Goal: Share content

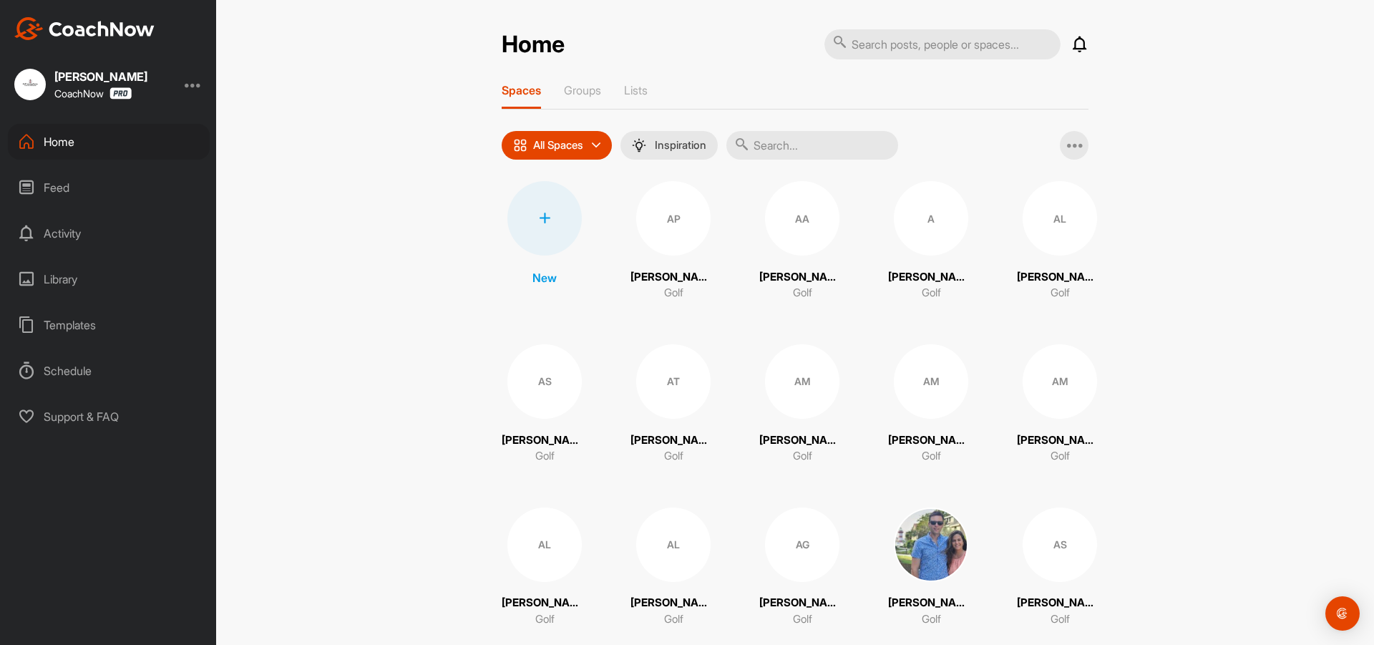
click at [801, 145] on input "text" at bounding box center [812, 145] width 172 height 29
type input "b"
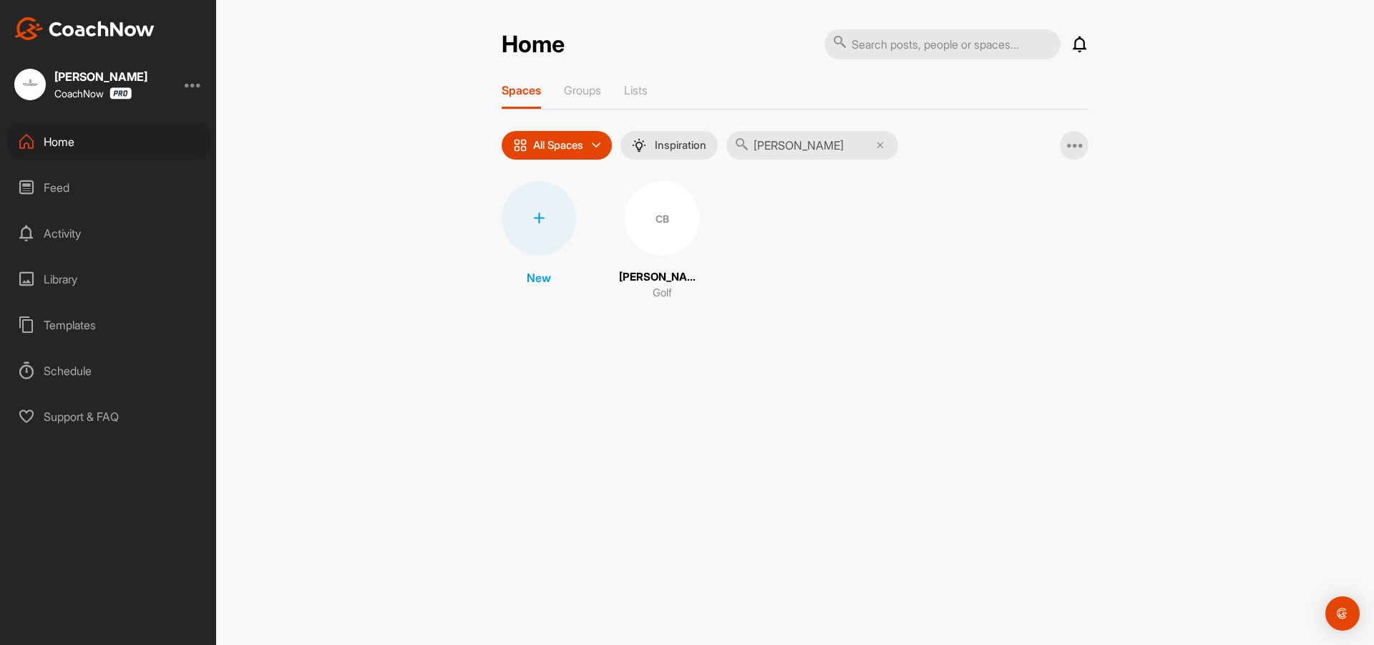
type input "[PERSON_NAME]"
click at [650, 215] on div "CB" at bounding box center [662, 218] width 74 height 74
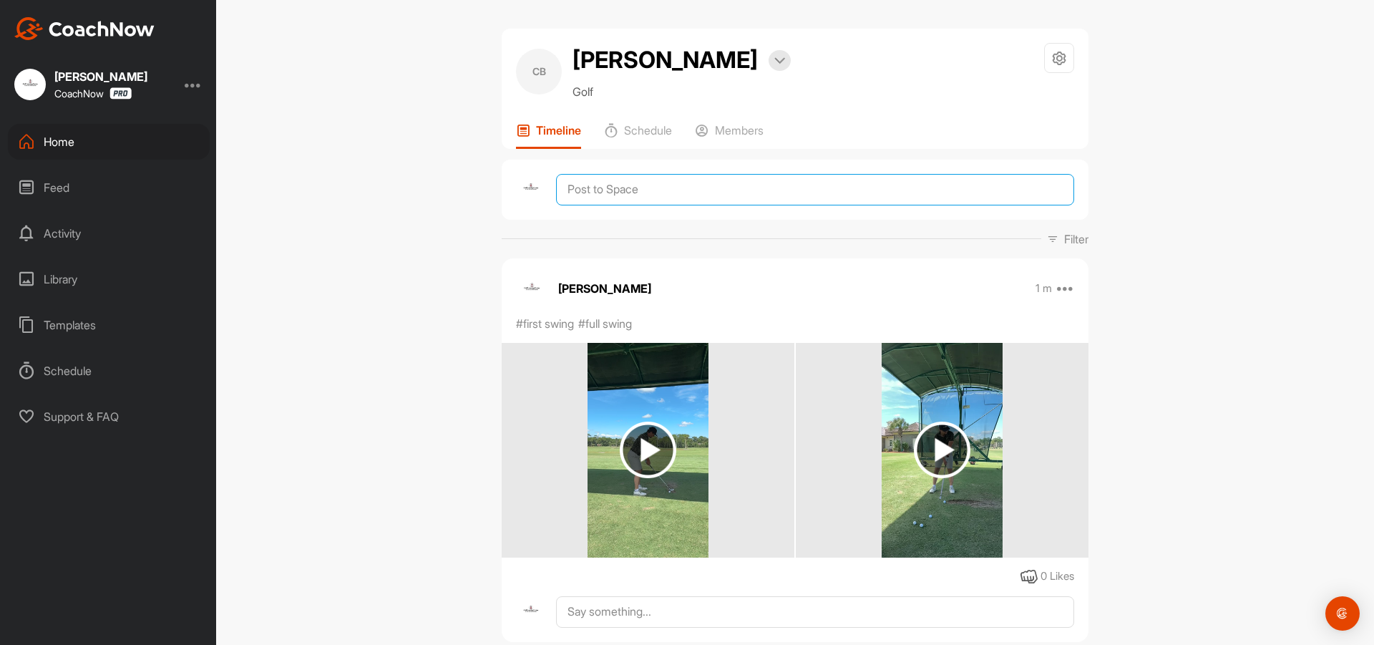
click at [648, 194] on textarea at bounding box center [815, 189] width 518 height 31
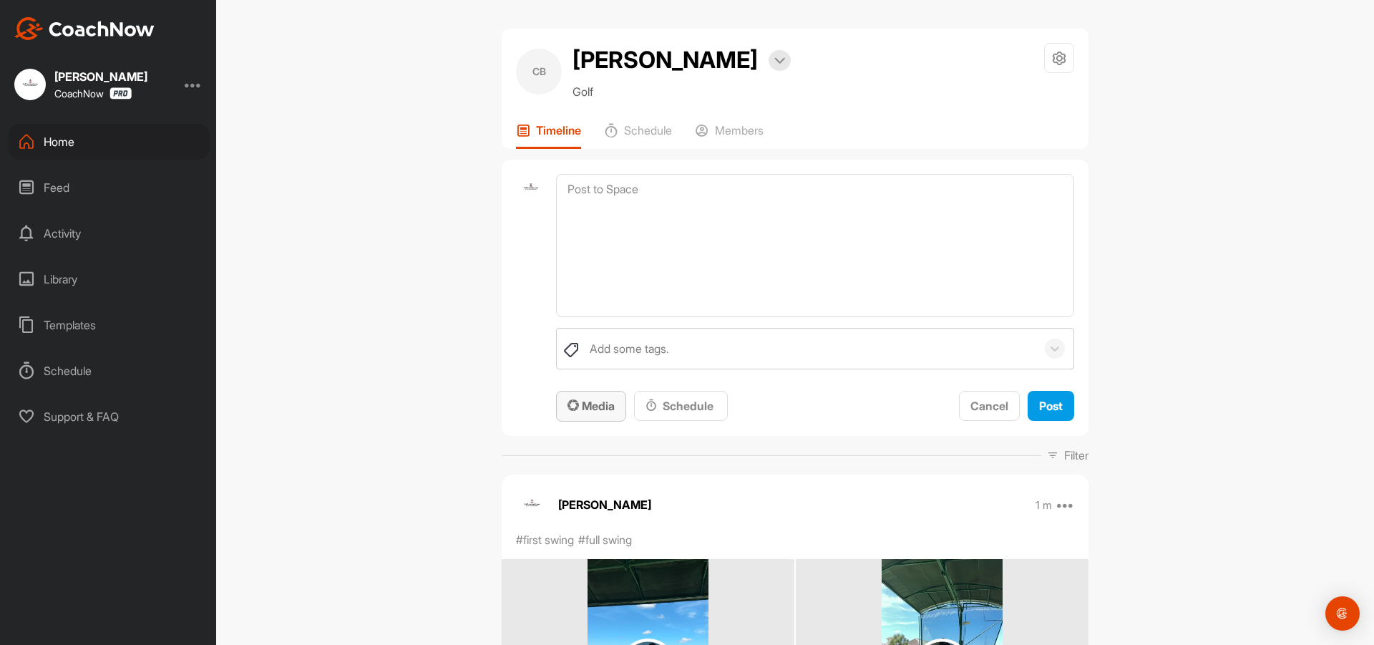
click at [618, 410] on button "Media" at bounding box center [591, 406] width 70 height 31
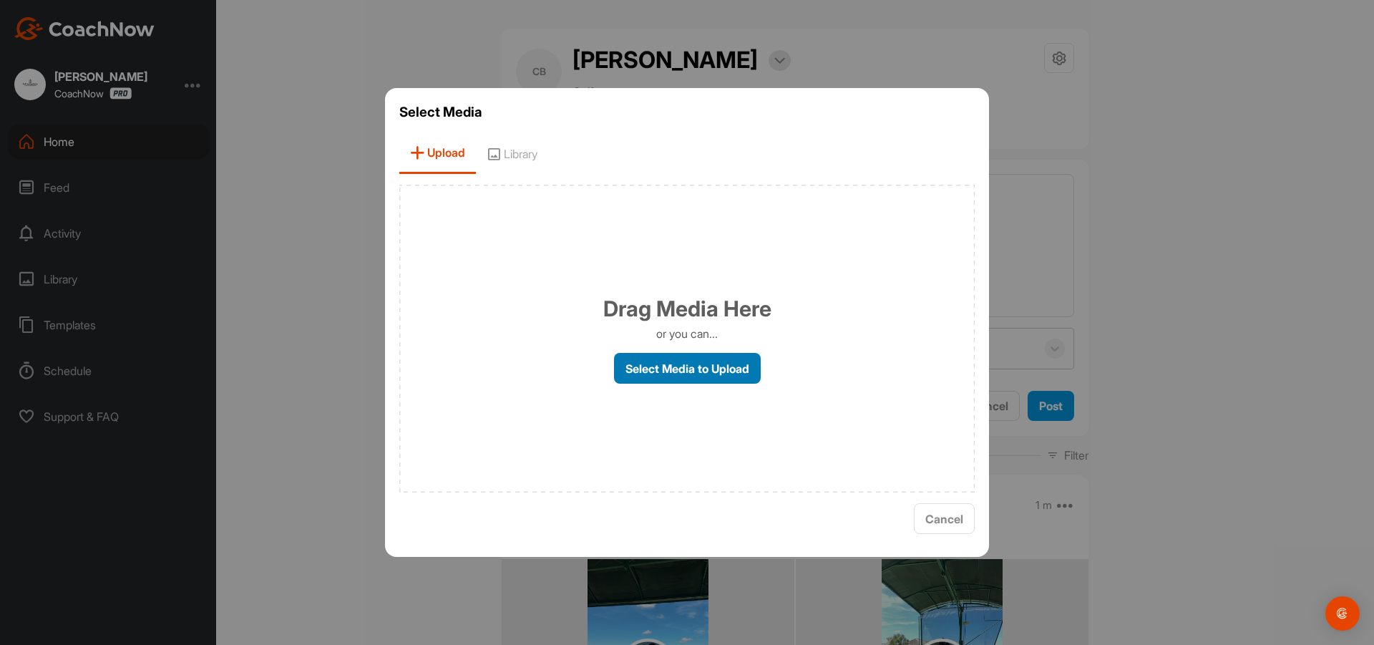
click at [663, 367] on label "Select Media to Upload" at bounding box center [687, 368] width 147 height 31
click at [0, 0] on input "Select Media to Upload" at bounding box center [0, 0] width 0 height 0
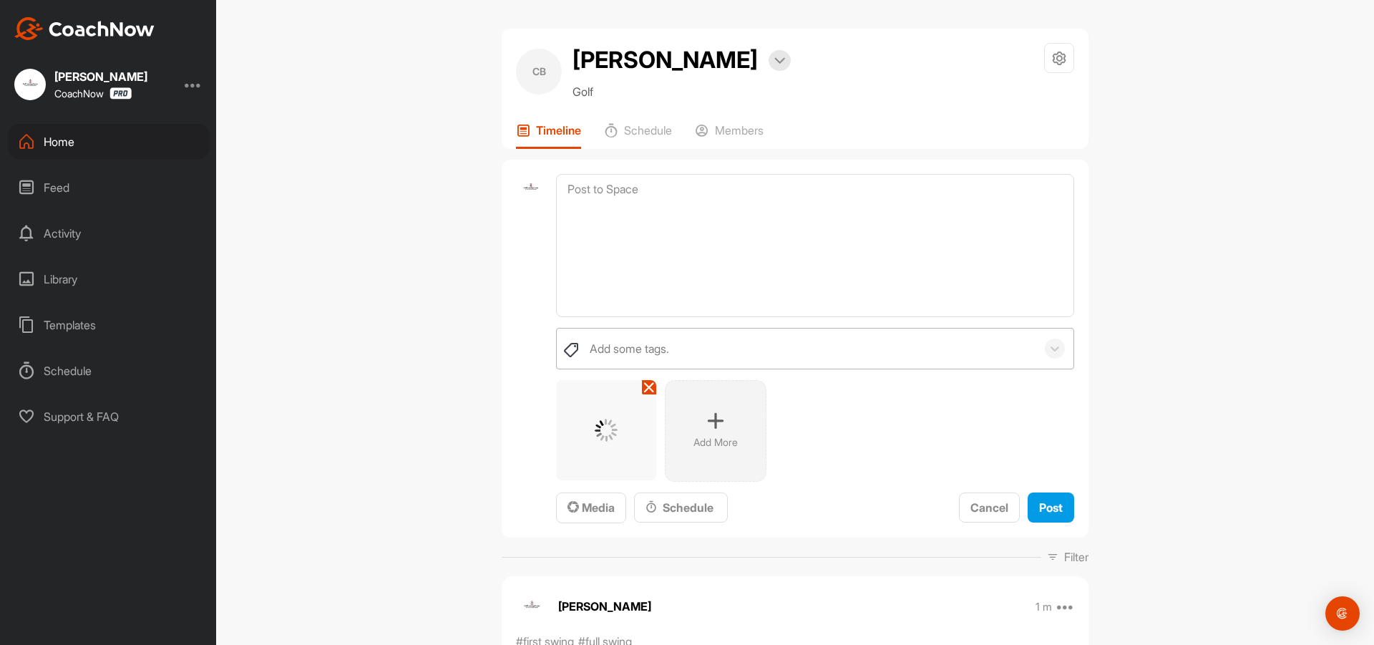
click at [670, 337] on div "Add some tags." at bounding box center [809, 348] width 454 height 40
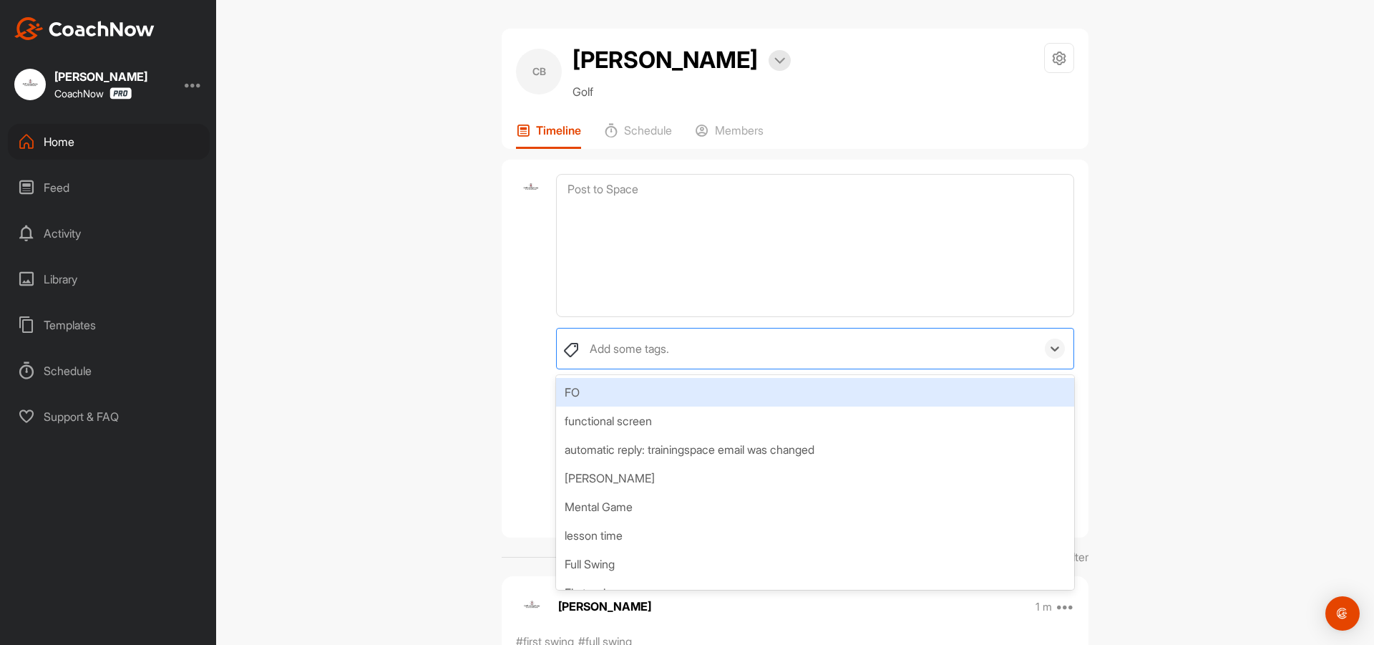
click at [270, 266] on div "[PERSON_NAME] [PERSON_NAME] Bookings Golf Space Settings Your Notifications Tim…" at bounding box center [795, 322] width 1158 height 645
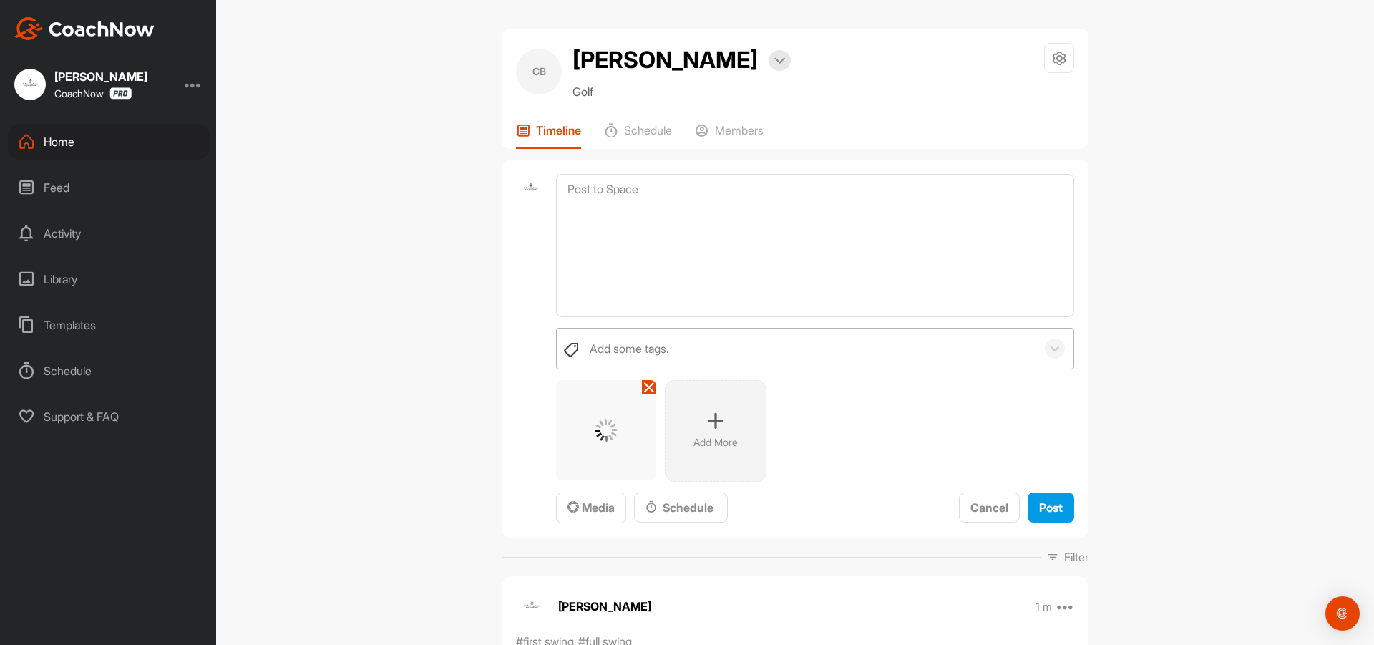
click at [608, 353] on div "Add some tags." at bounding box center [629, 348] width 79 height 17
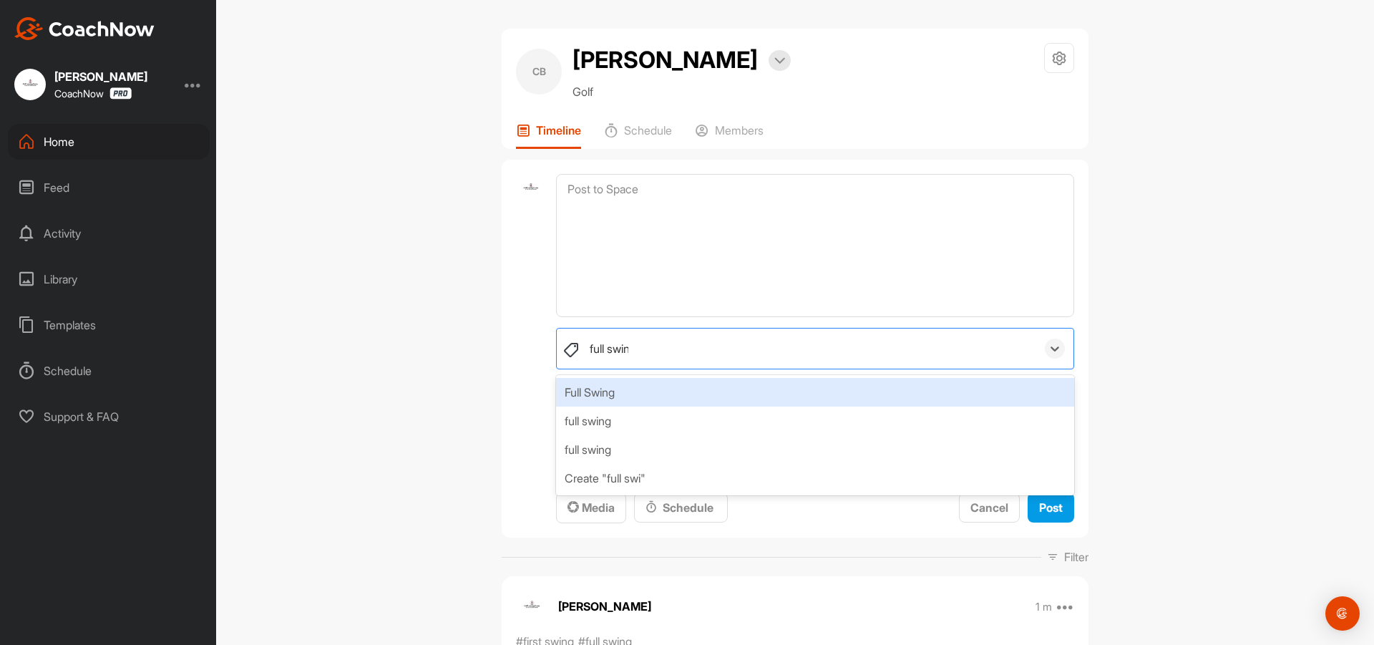
type input "full swing"
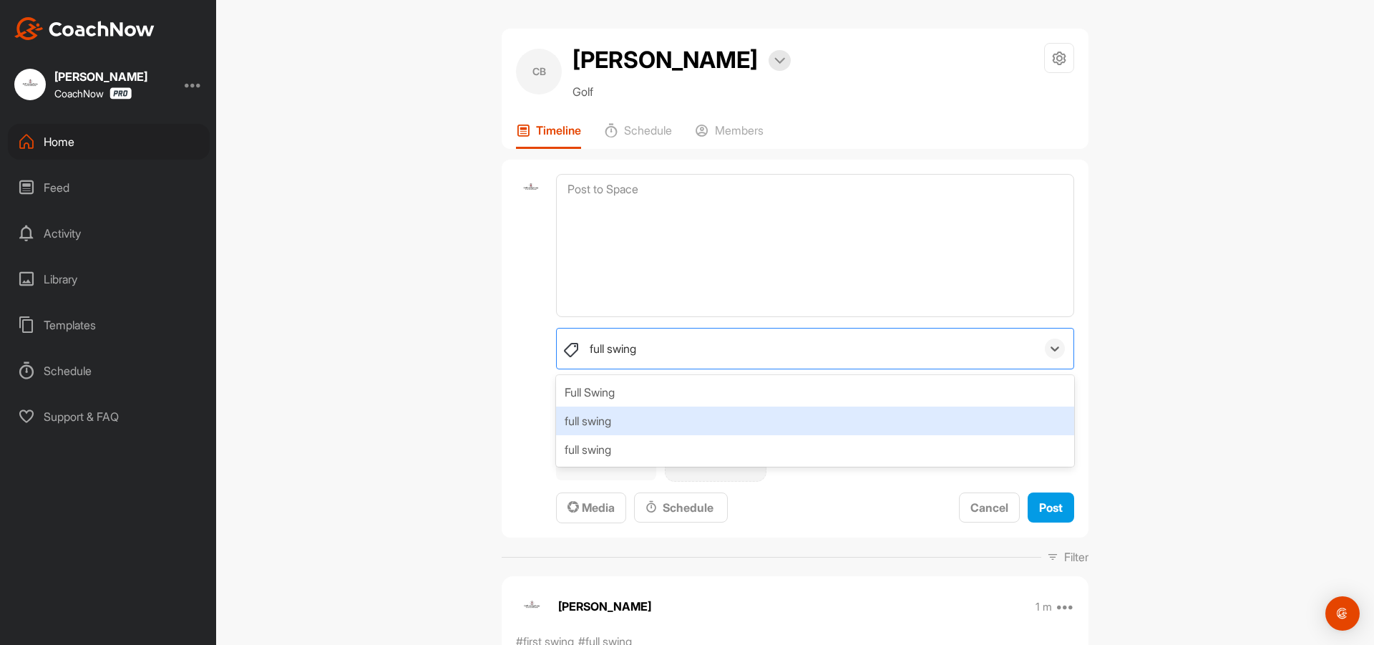
click at [603, 418] on div "full swing" at bounding box center [815, 420] width 518 height 29
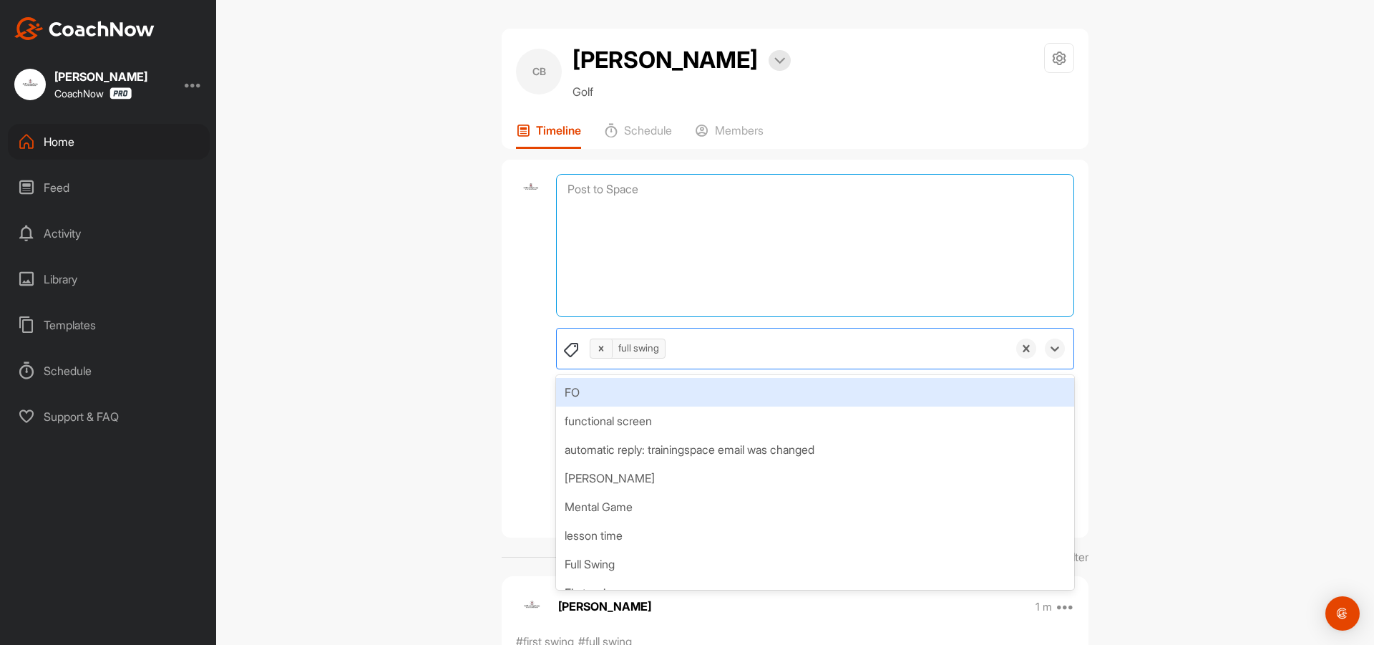
drag, startPoint x: 740, startPoint y: 205, endPoint x: 704, endPoint y: 248, distance: 55.9
click at [739, 204] on textarea at bounding box center [815, 245] width 518 height 143
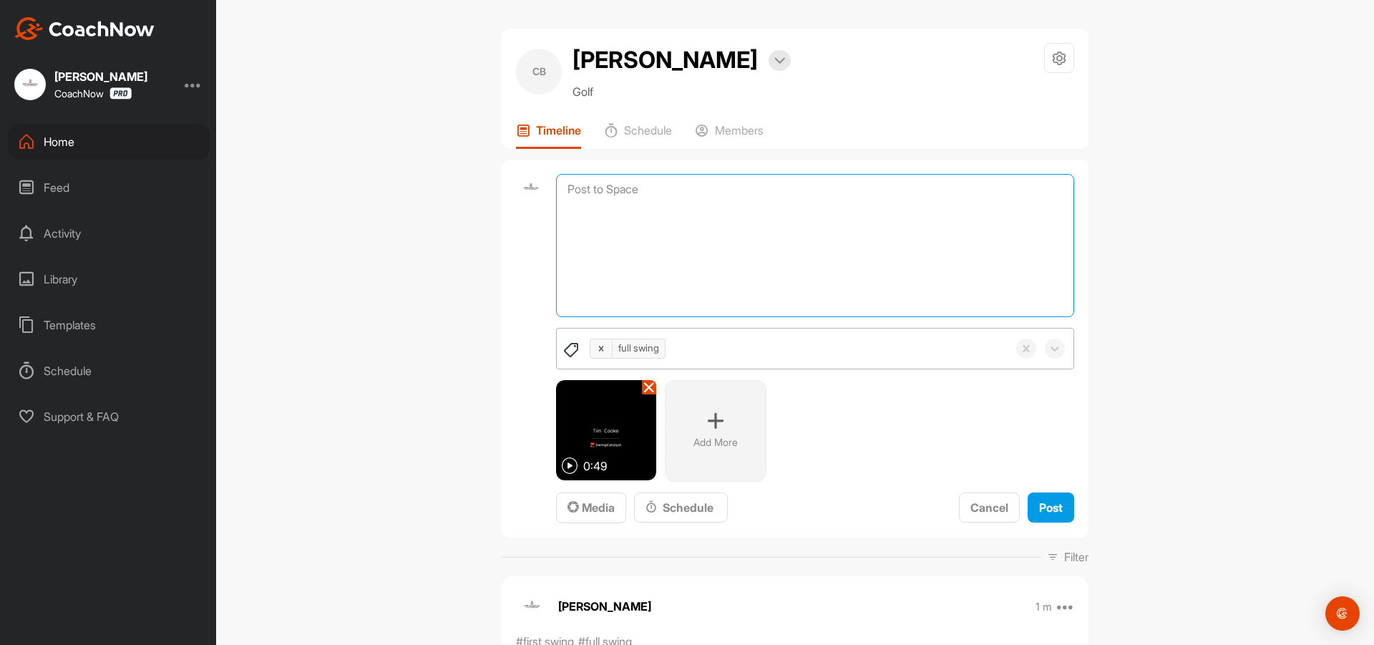
click at [650, 198] on textarea at bounding box center [815, 245] width 518 height 143
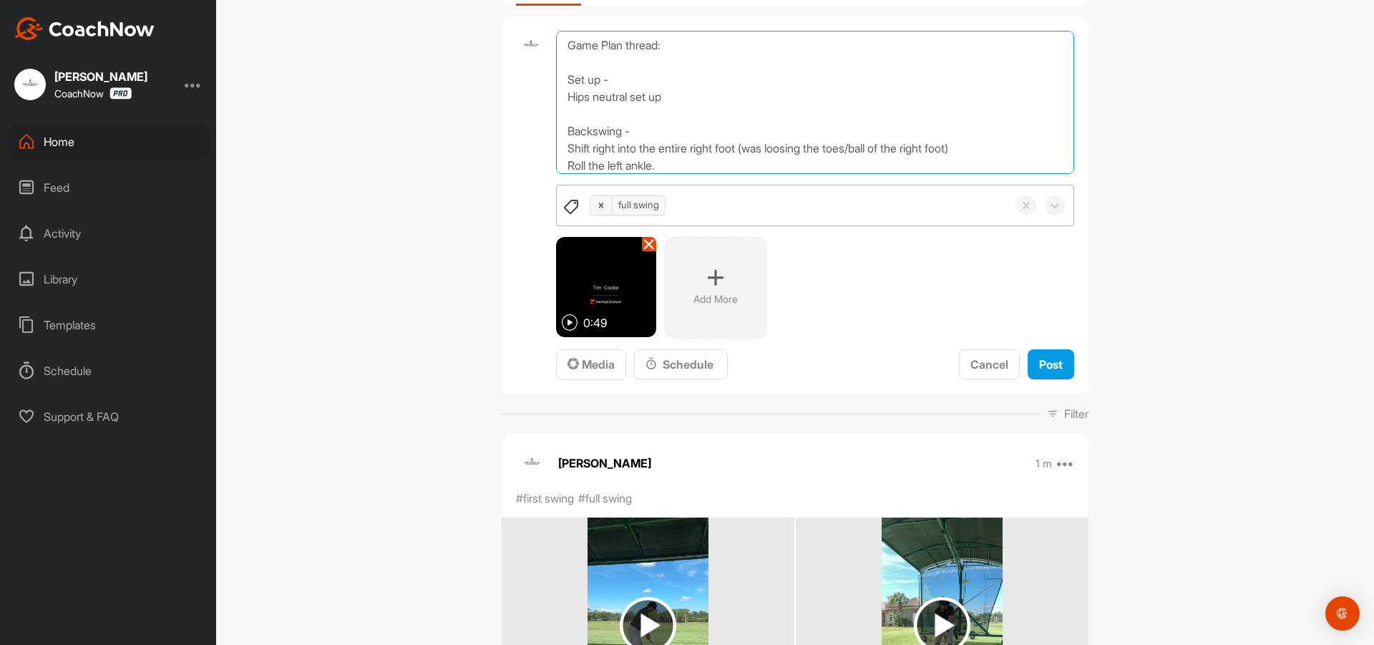
scroll to position [18, 0]
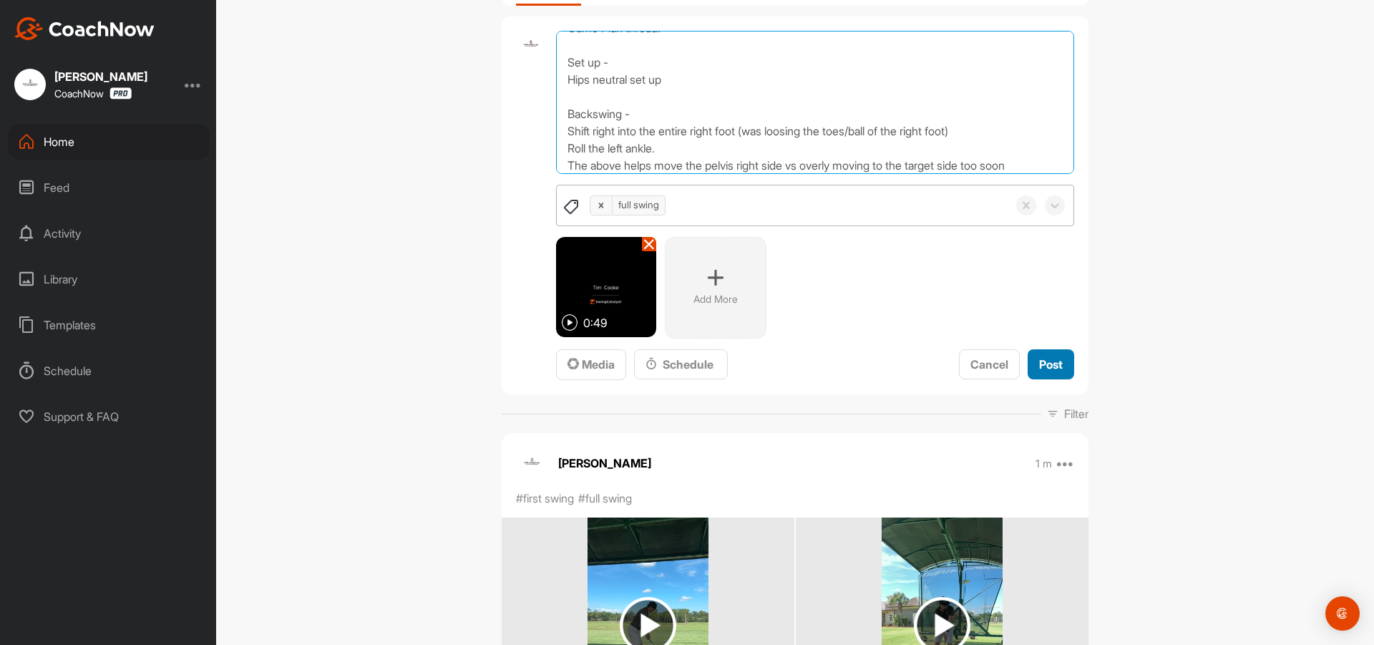
type textarea "Game Plan thread: Set up - Hips neutral set up Backswing - Shift right into the…"
click at [1042, 359] on span "Post" at bounding box center [1051, 364] width 24 height 14
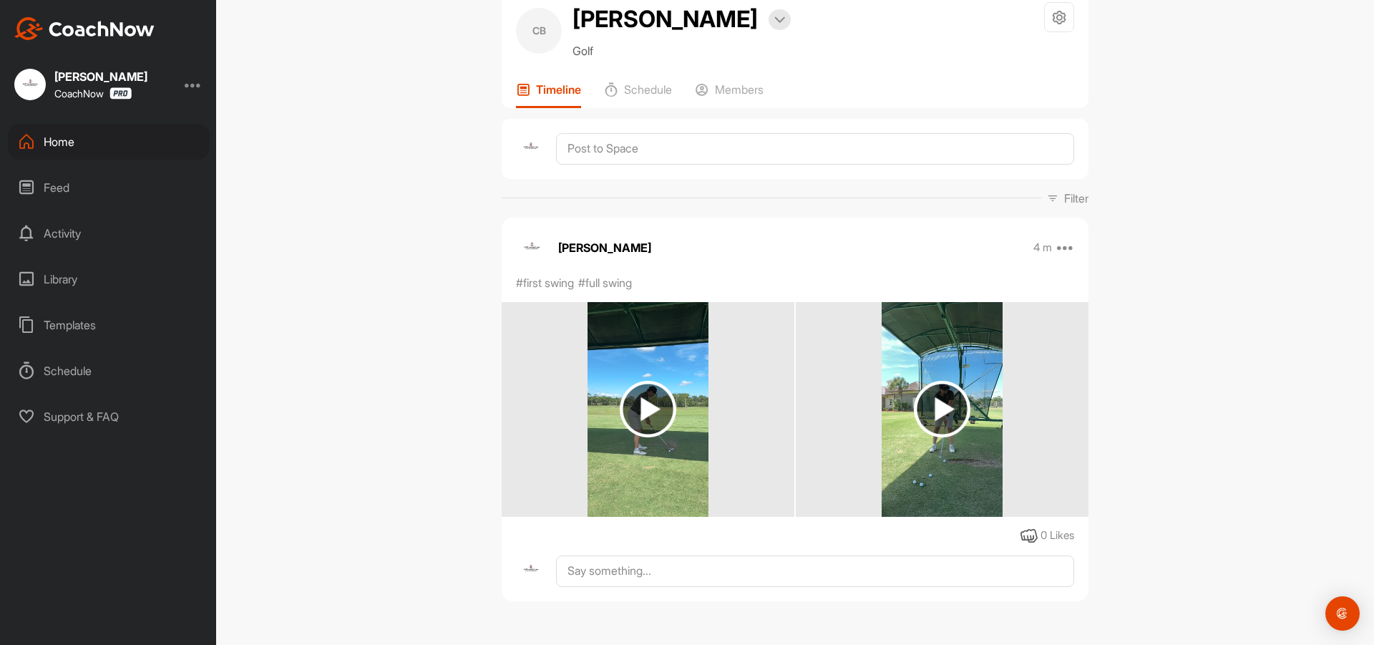
scroll to position [143, 0]
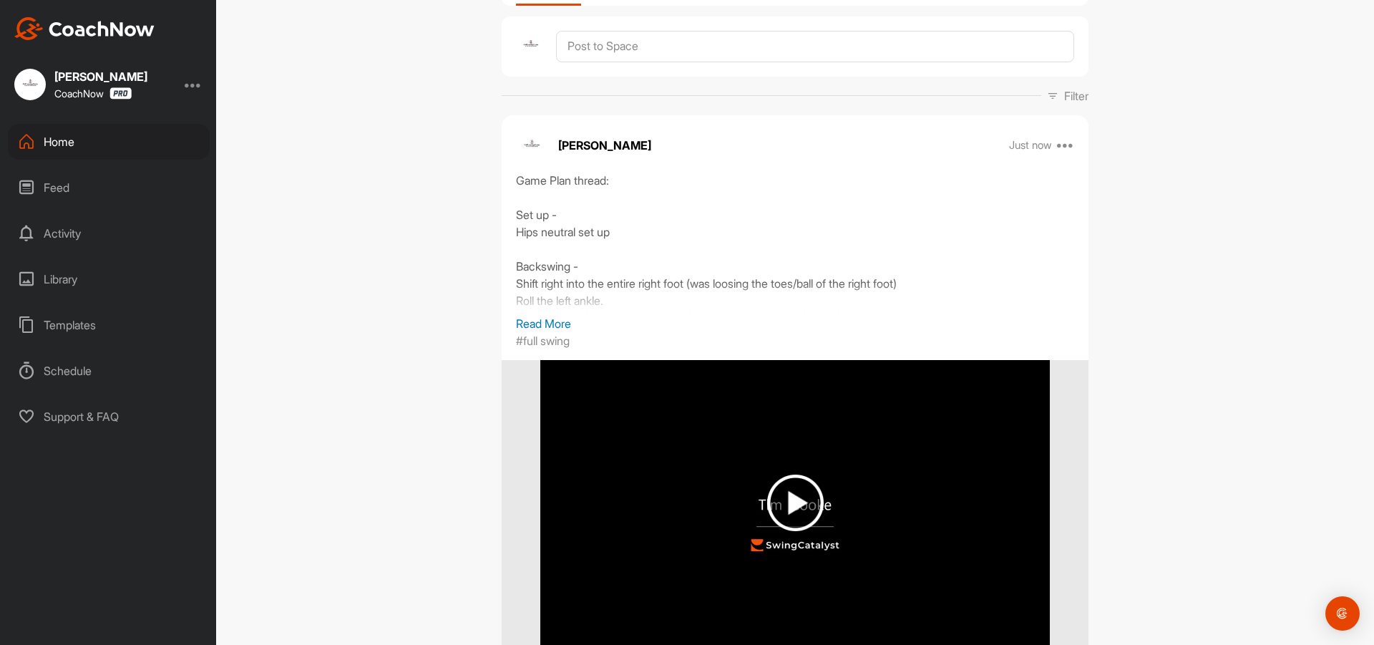
click at [653, 320] on p "Read More" at bounding box center [795, 323] width 558 height 17
